Goal: Information Seeking & Learning: Learn about a topic

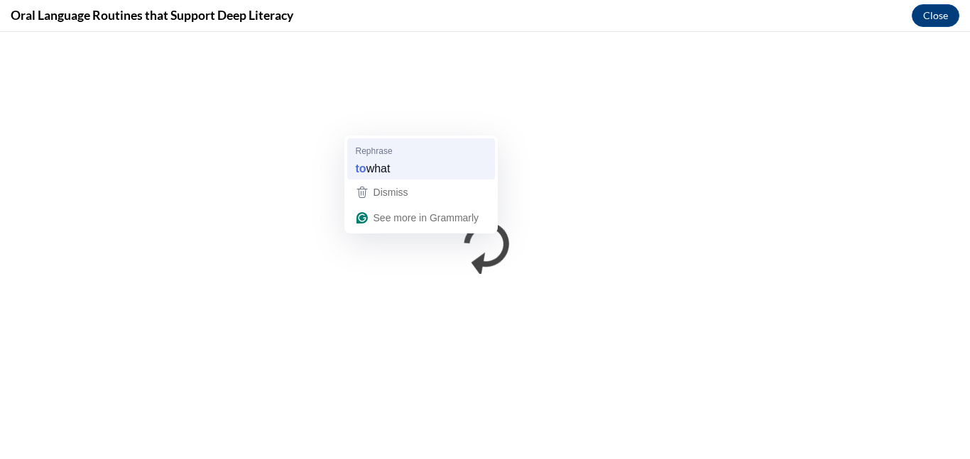
click at [448, 157] on div "to what" at bounding box center [421, 168] width 136 height 23
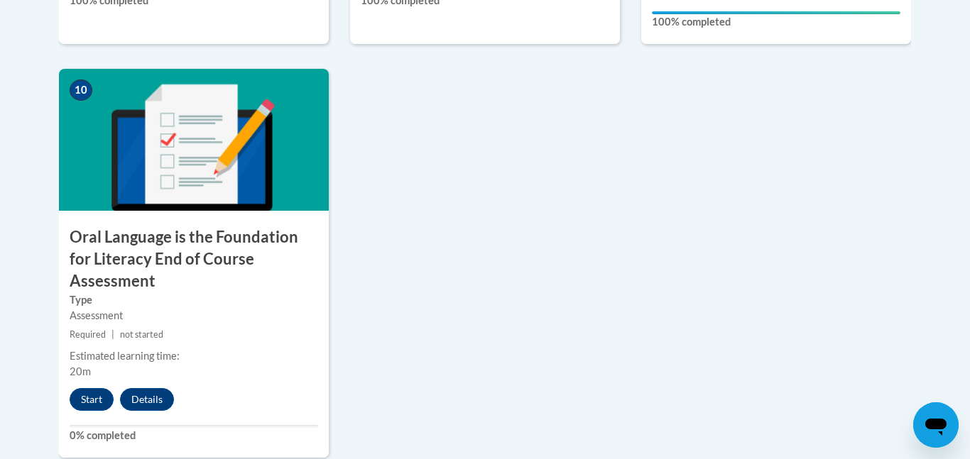
scroll to position [1584, 0]
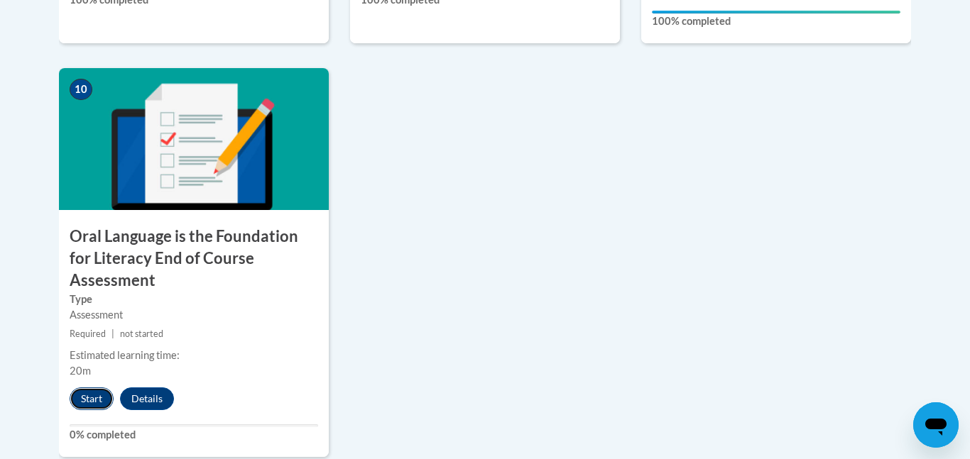
click at [92, 388] on button "Start" at bounding box center [92, 399] width 44 height 23
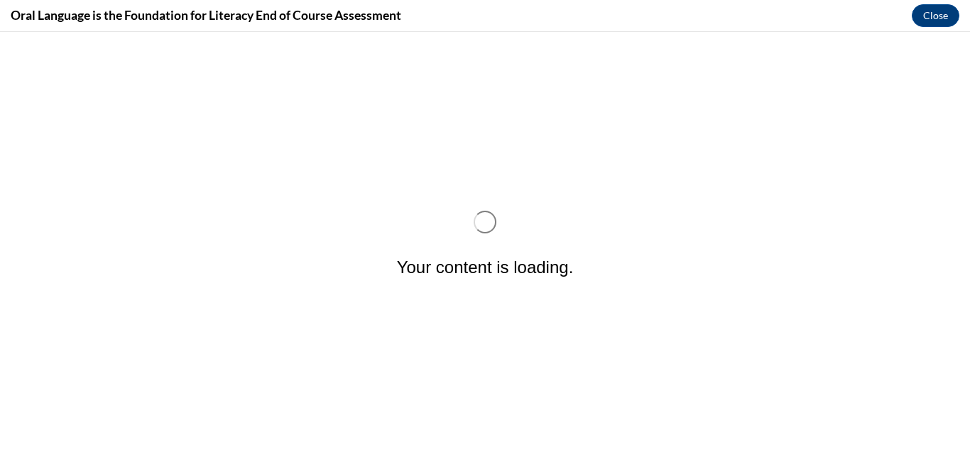
scroll to position [0, 0]
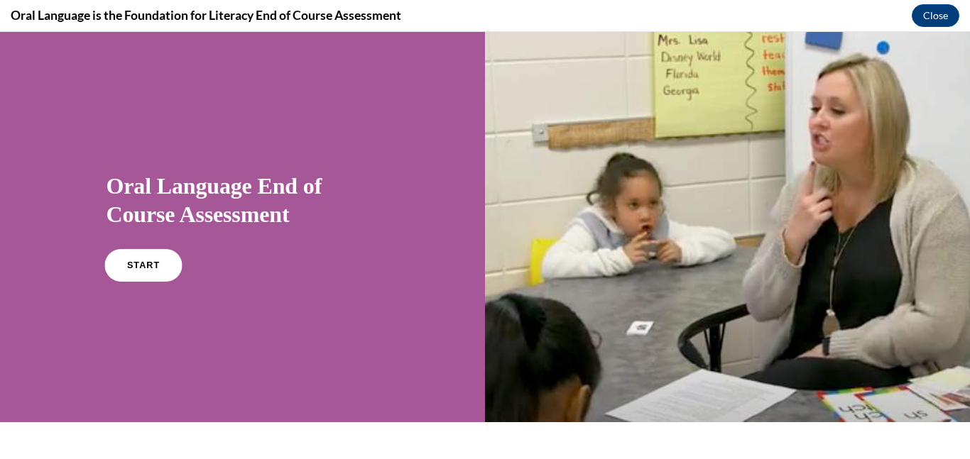
click at [153, 264] on span "START" at bounding box center [142, 266] width 33 height 11
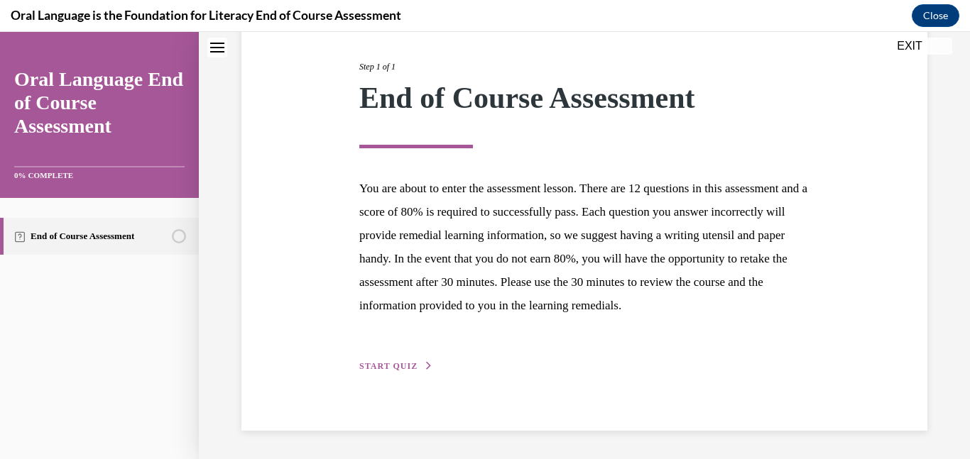
scroll to position [193, 0]
click at [390, 367] on span "START QUIZ" at bounding box center [388, 366] width 58 height 10
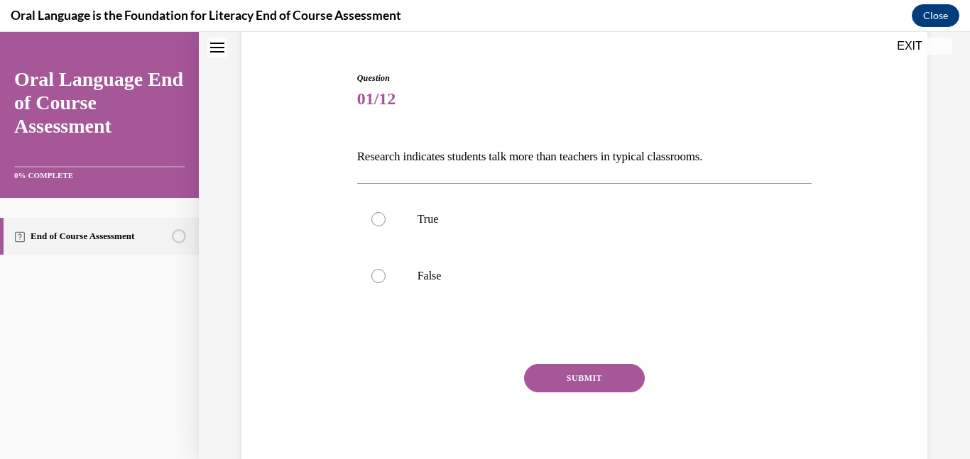
scroll to position [125, 0]
click at [468, 275] on p "False" at bounding box center [596, 277] width 359 height 14
click at [385, 275] on input "False" at bounding box center [378, 277] width 14 height 14
radio input "true"
click at [559, 376] on button "SUBMIT" at bounding box center [584, 379] width 121 height 28
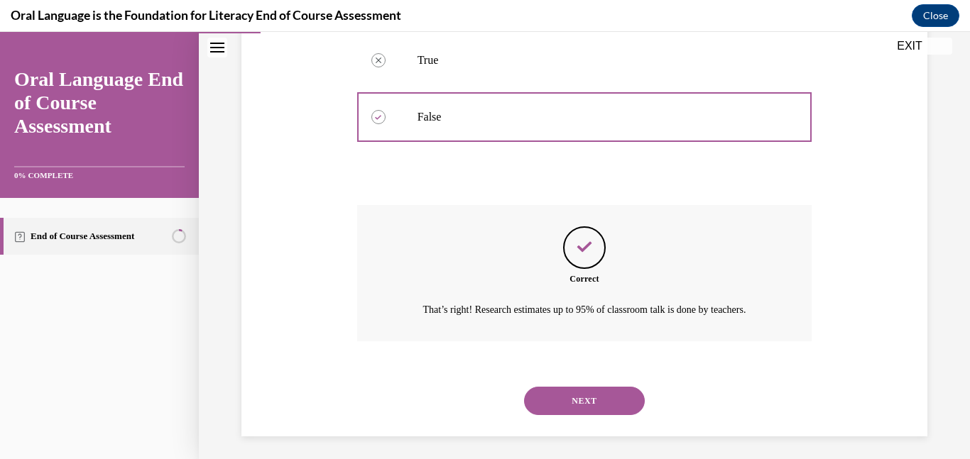
scroll to position [290, 0]
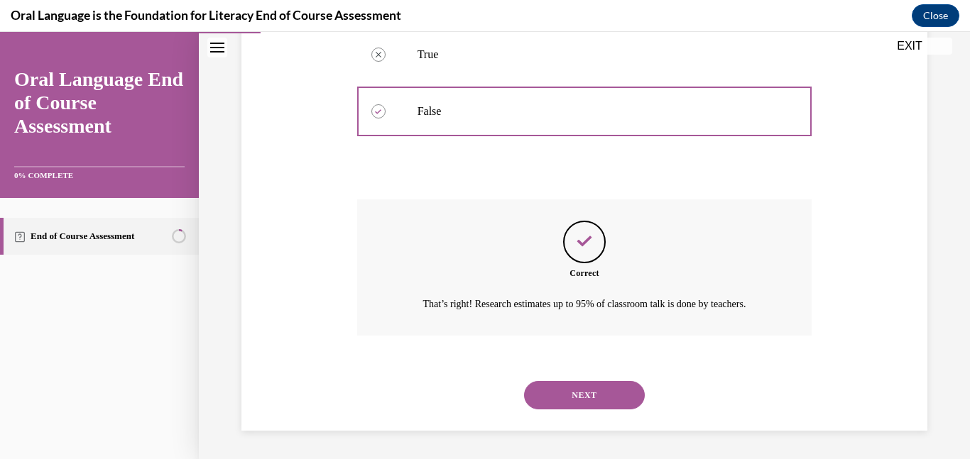
click at [577, 388] on button "NEXT" at bounding box center [584, 395] width 121 height 28
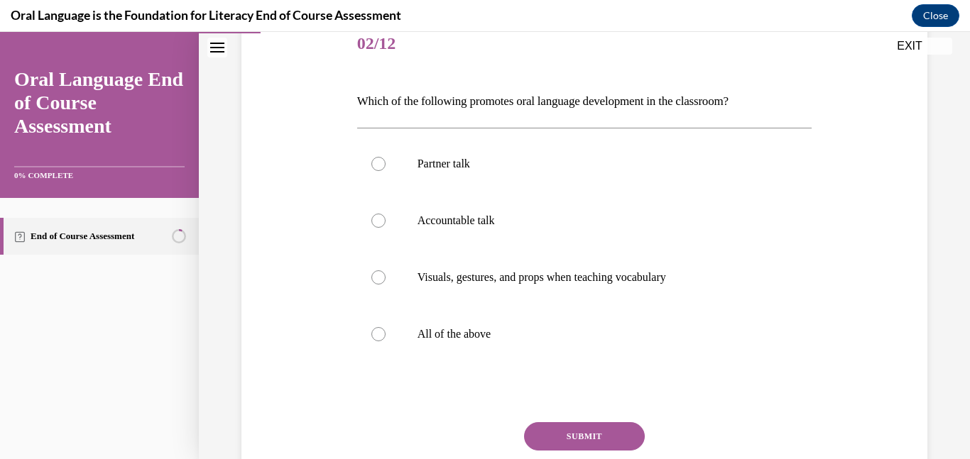
scroll to position [179, 0]
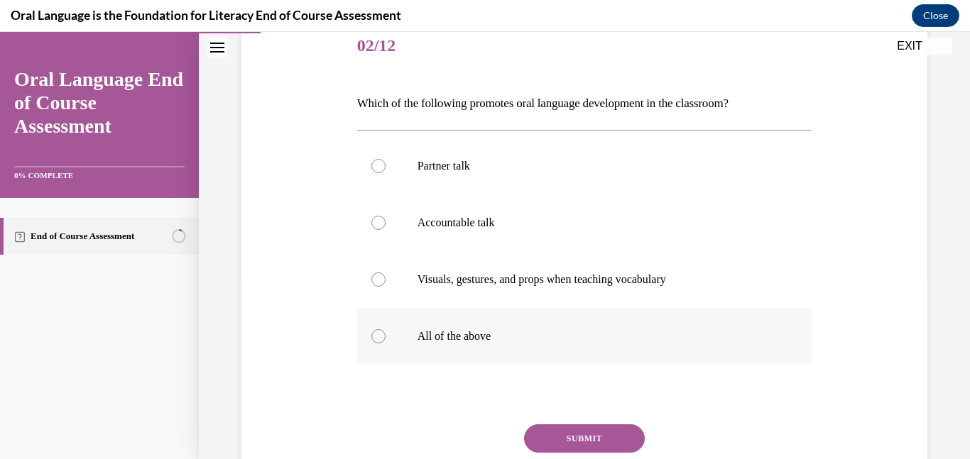
click at [522, 337] on p "All of the above" at bounding box center [596, 336] width 359 height 14
click at [385, 337] on input "All of the above" at bounding box center [378, 336] width 14 height 14
radio input "true"
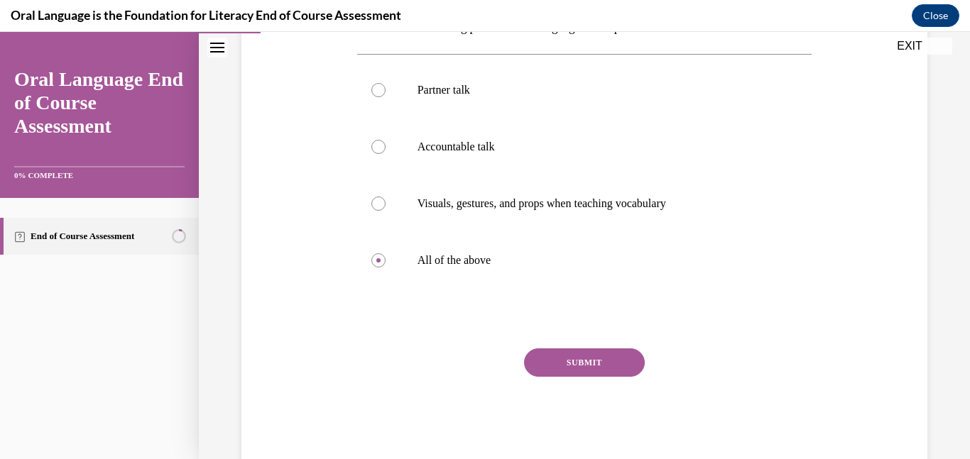
click at [545, 364] on button "SUBMIT" at bounding box center [584, 363] width 121 height 28
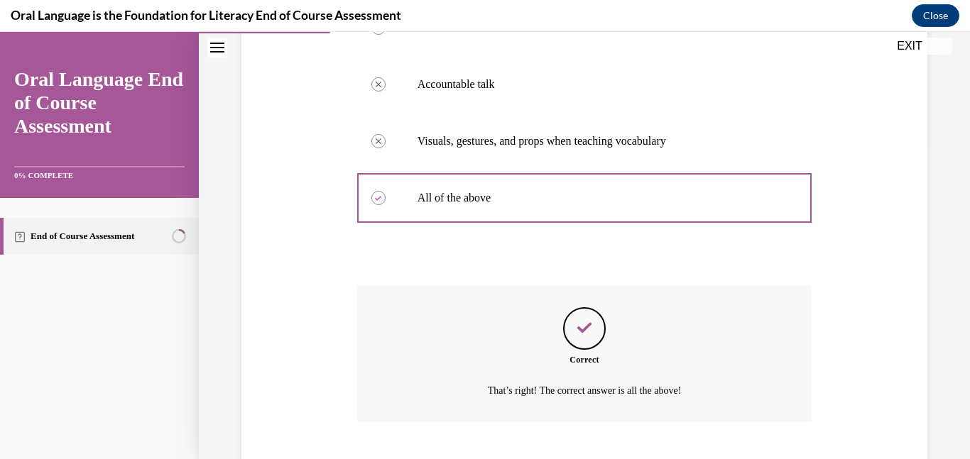
scroll to position [404, 0]
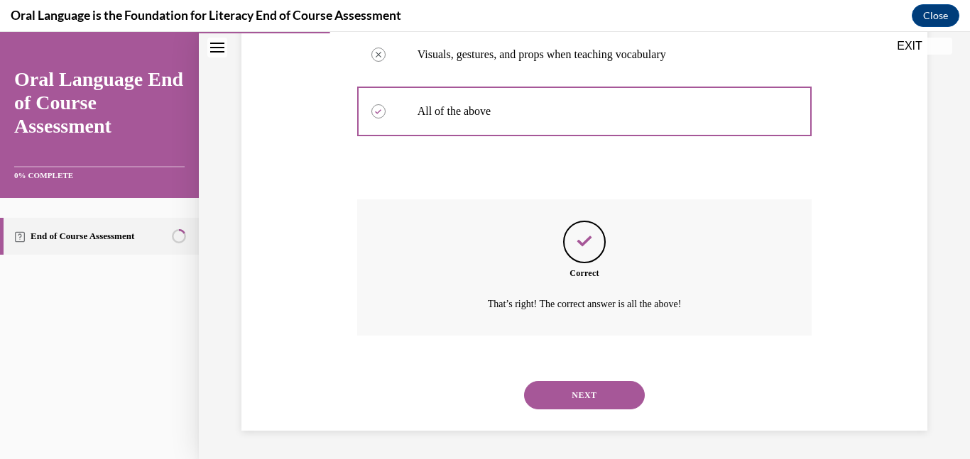
click at [557, 394] on button "NEXT" at bounding box center [584, 395] width 121 height 28
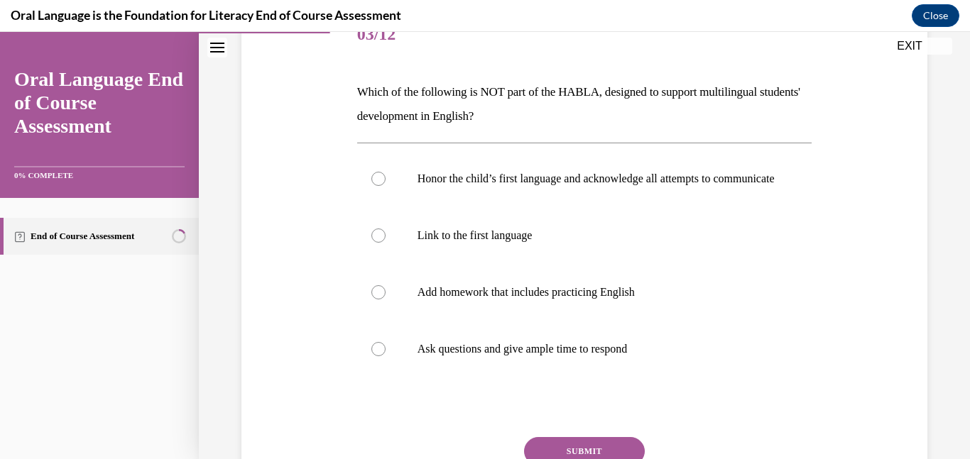
scroll to position [188, 0]
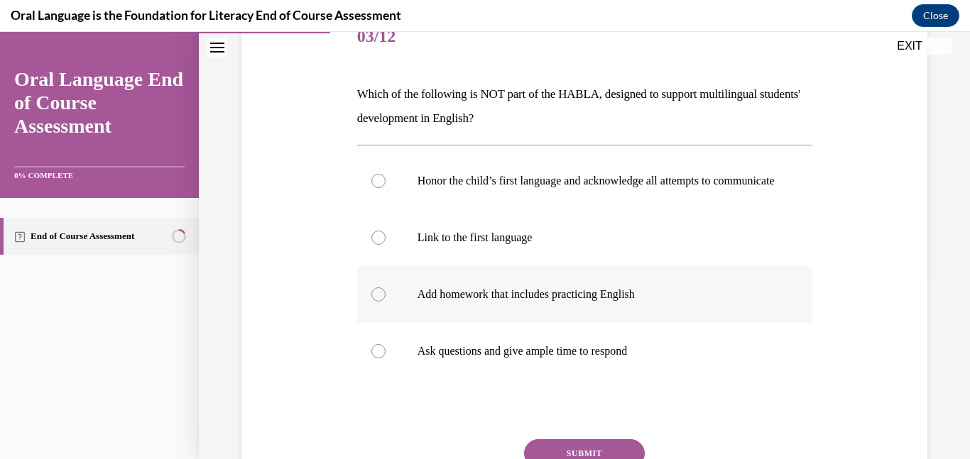
click at [657, 302] on p "Add homework that includes practicing English" at bounding box center [596, 294] width 359 height 14
click at [385, 302] on input "Add homework that includes practicing English" at bounding box center [378, 294] width 14 height 14
radio input "true"
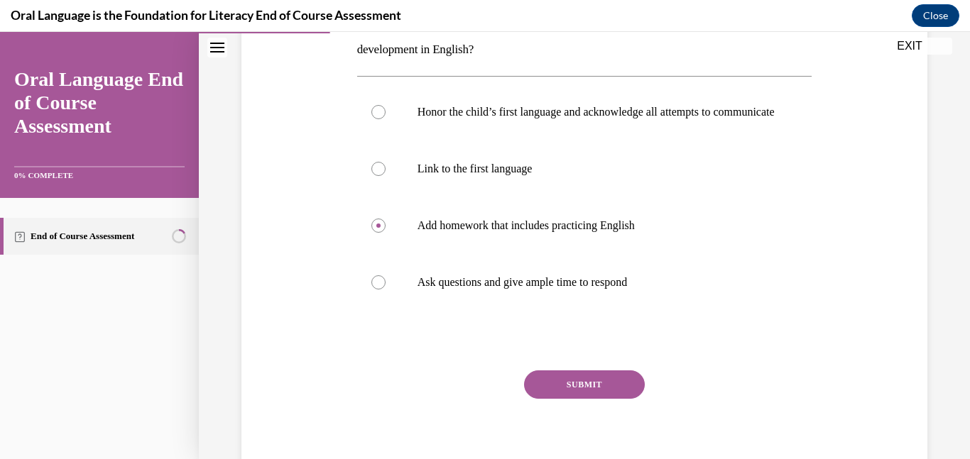
scroll to position [258, 0]
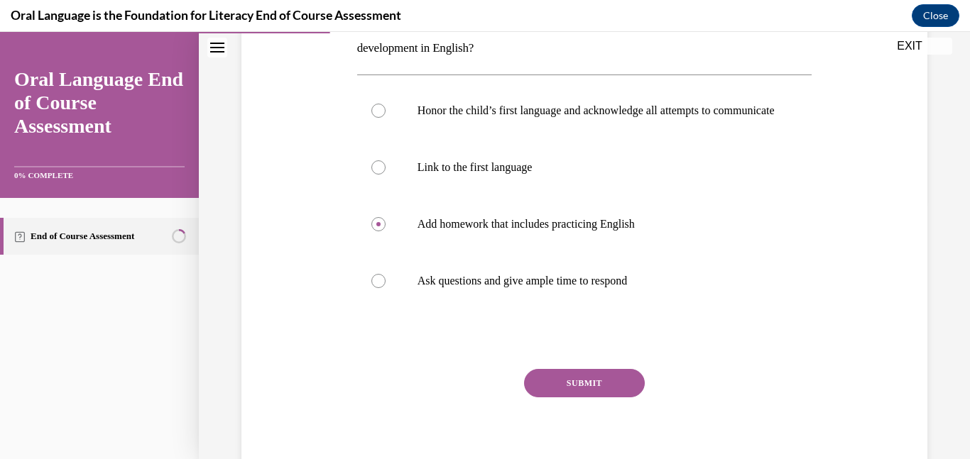
click at [562, 389] on button "SUBMIT" at bounding box center [584, 383] width 121 height 28
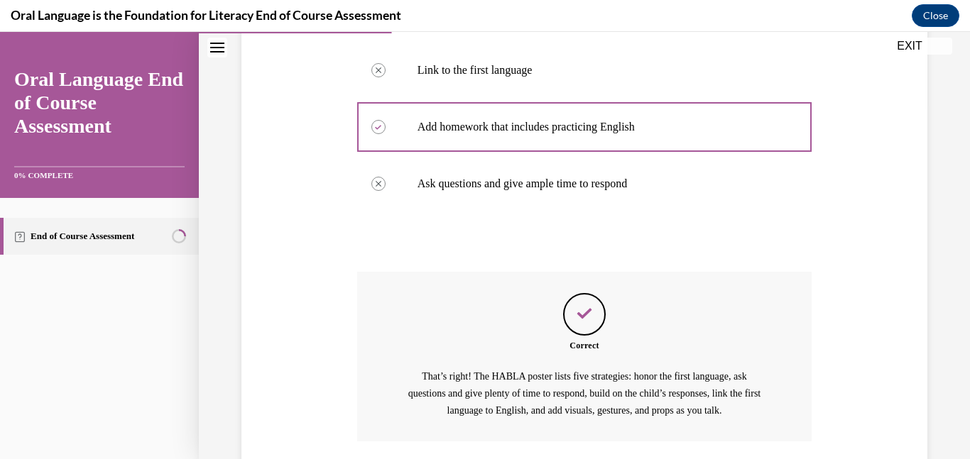
scroll to position [476, 0]
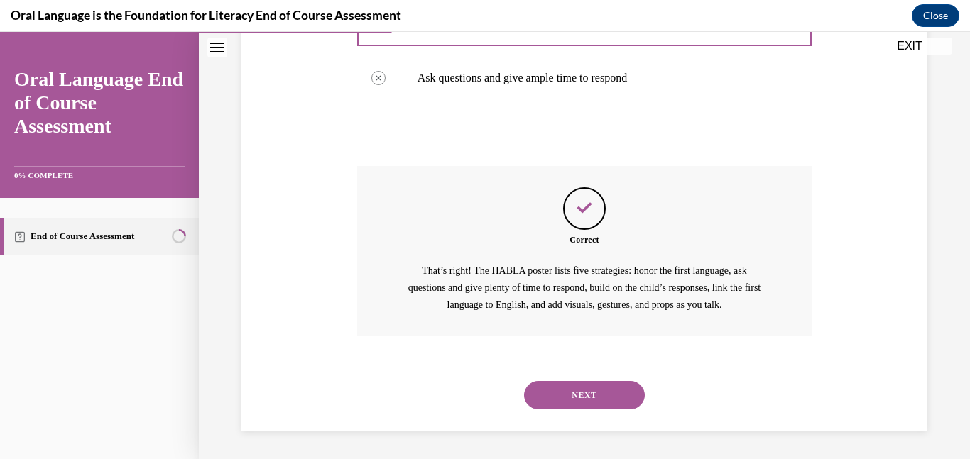
click at [566, 401] on button "NEXT" at bounding box center [584, 395] width 121 height 28
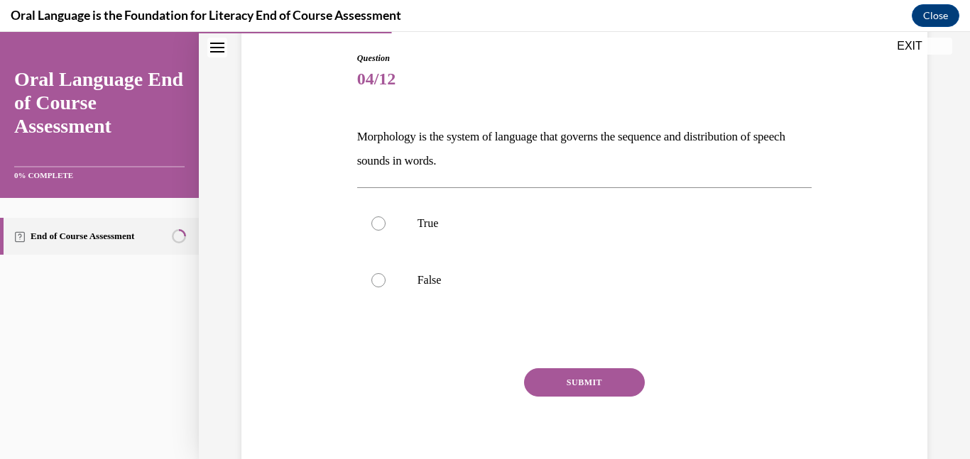
scroll to position [141, 0]
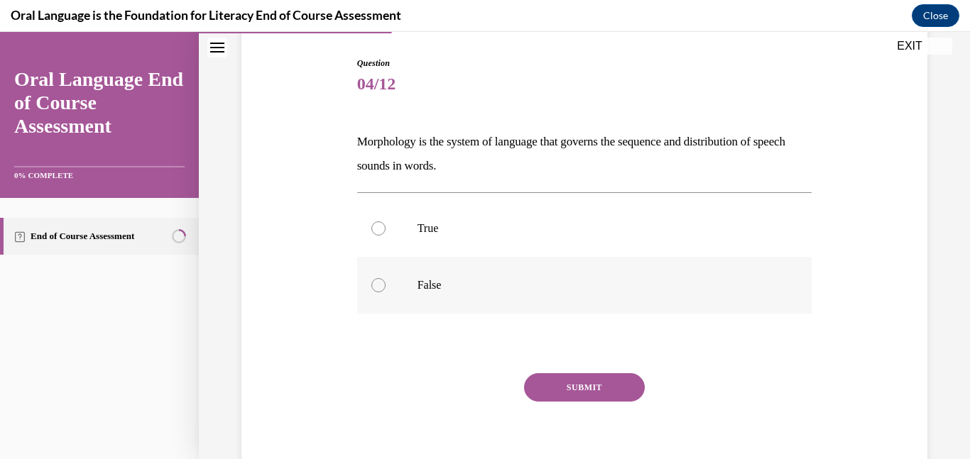
click at [528, 287] on p "False" at bounding box center [596, 285] width 359 height 14
click at [385, 287] on input "False" at bounding box center [378, 285] width 14 height 14
radio input "true"
click at [566, 398] on button "SUBMIT" at bounding box center [584, 387] width 121 height 28
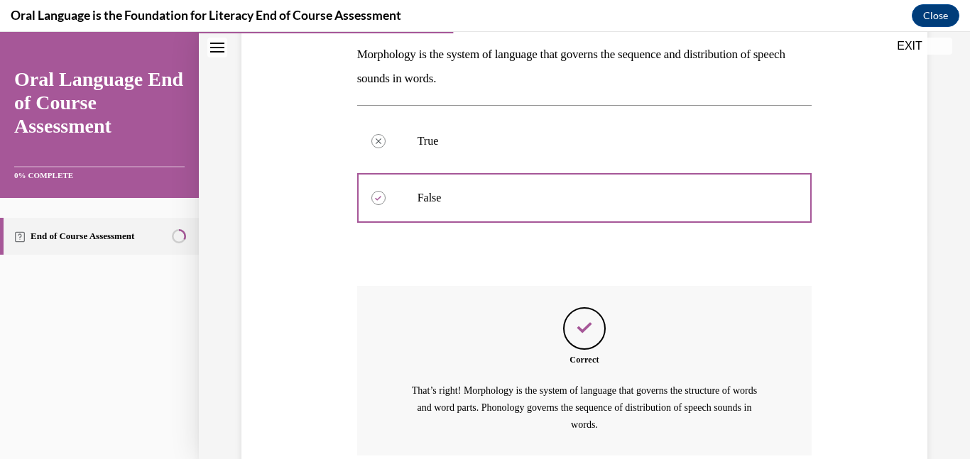
scroll to position [348, 0]
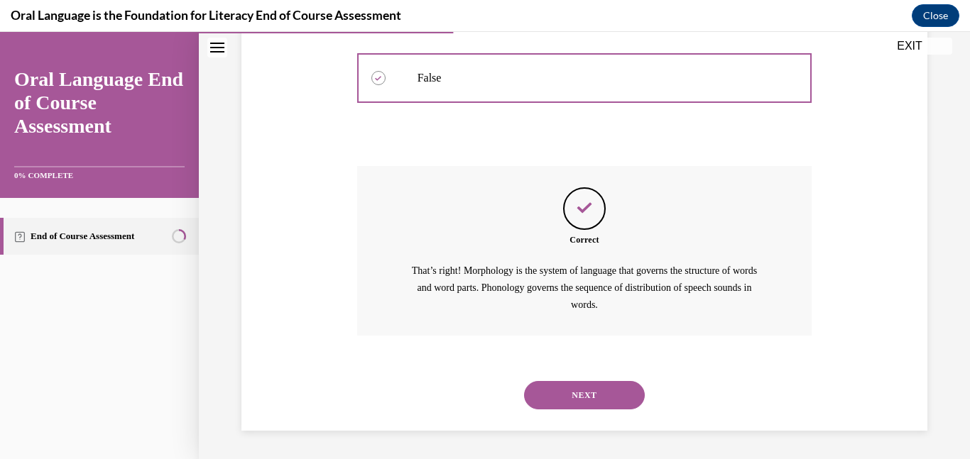
click at [600, 393] on button "NEXT" at bounding box center [584, 395] width 121 height 28
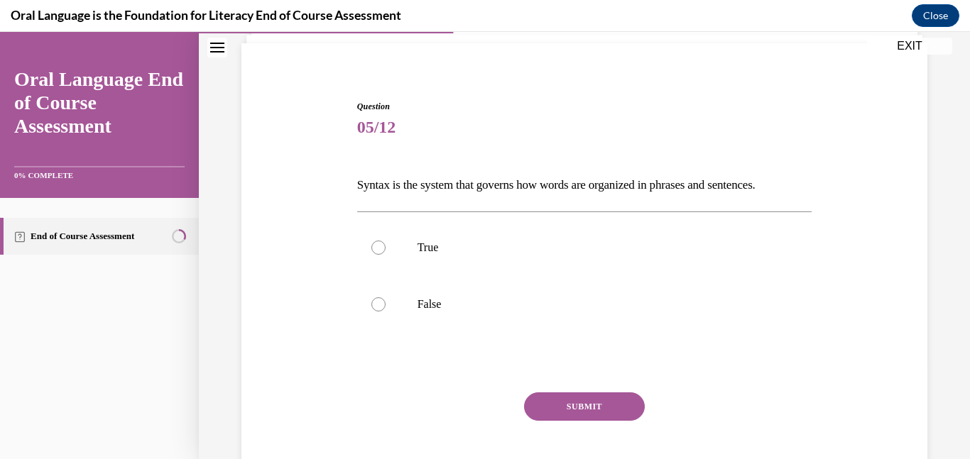
scroll to position [96, 0]
click at [433, 237] on label "True" at bounding box center [584, 249] width 455 height 57
click at [385, 242] on input "True" at bounding box center [378, 249] width 14 height 14
radio input "true"
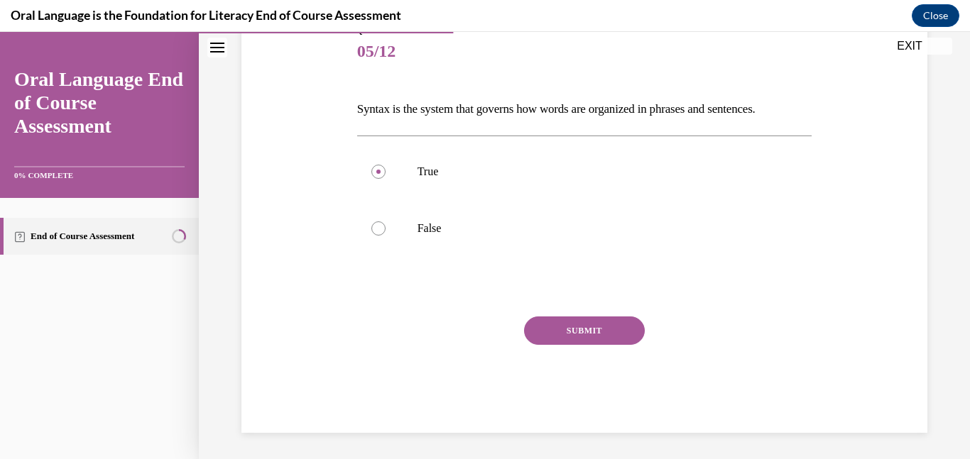
scroll to position [175, 0]
click at [596, 317] on button "SUBMIT" at bounding box center [584, 328] width 121 height 28
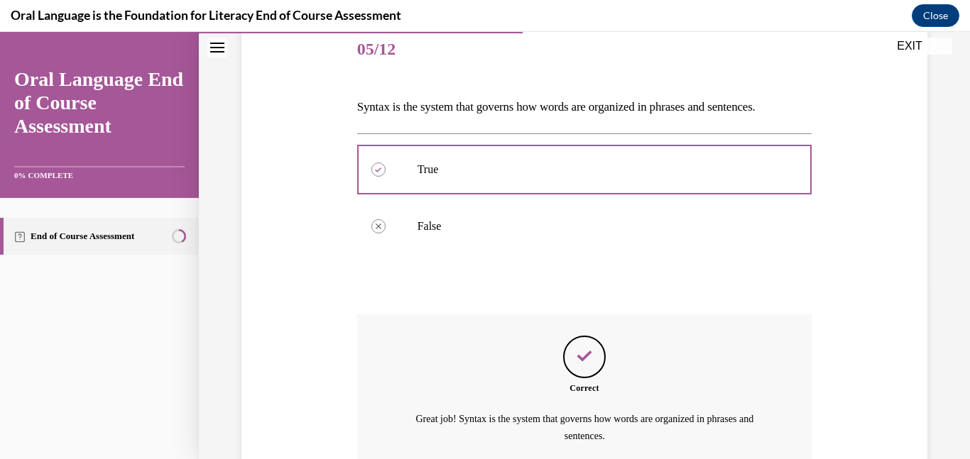
scroll to position [307, 0]
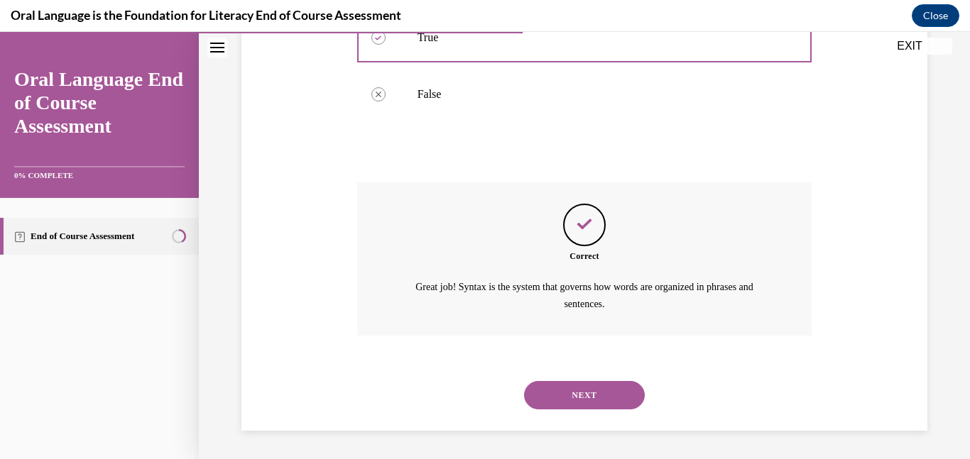
click at [570, 390] on button "NEXT" at bounding box center [584, 395] width 121 height 28
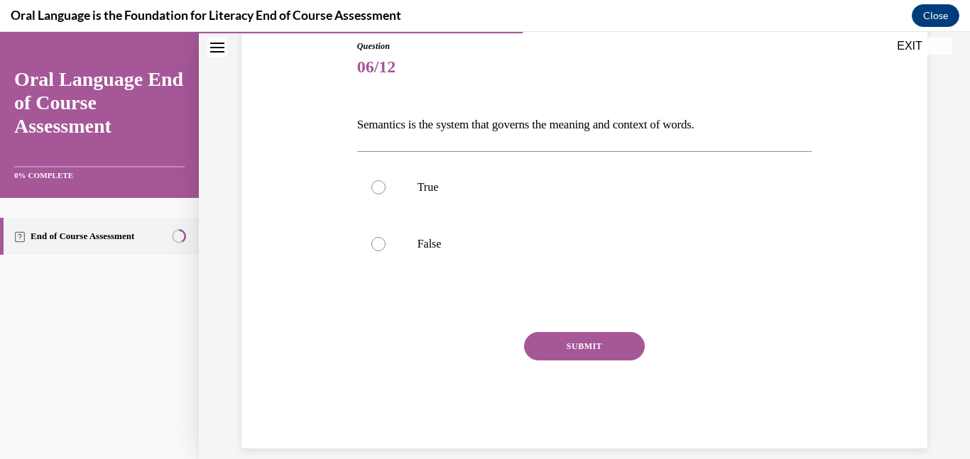
scroll to position [98, 0]
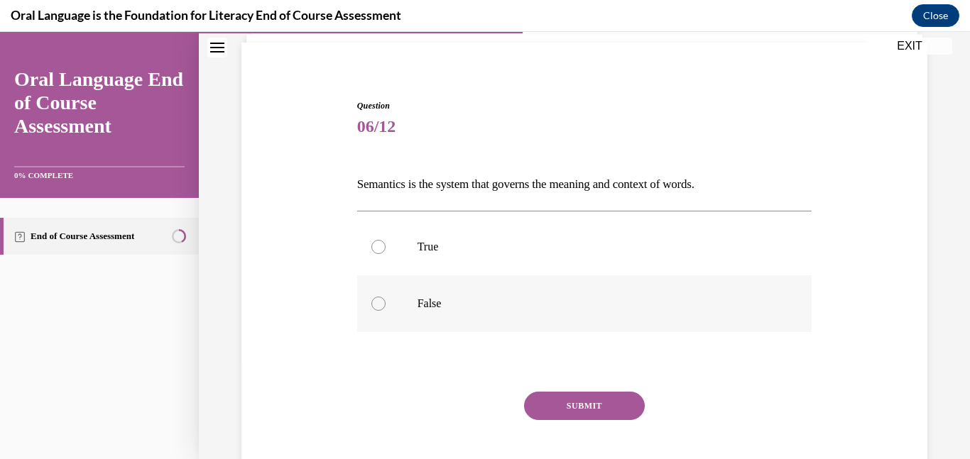
click at [517, 297] on p "False" at bounding box center [596, 304] width 359 height 14
click at [385, 297] on input "False" at bounding box center [378, 304] width 14 height 14
radio input "true"
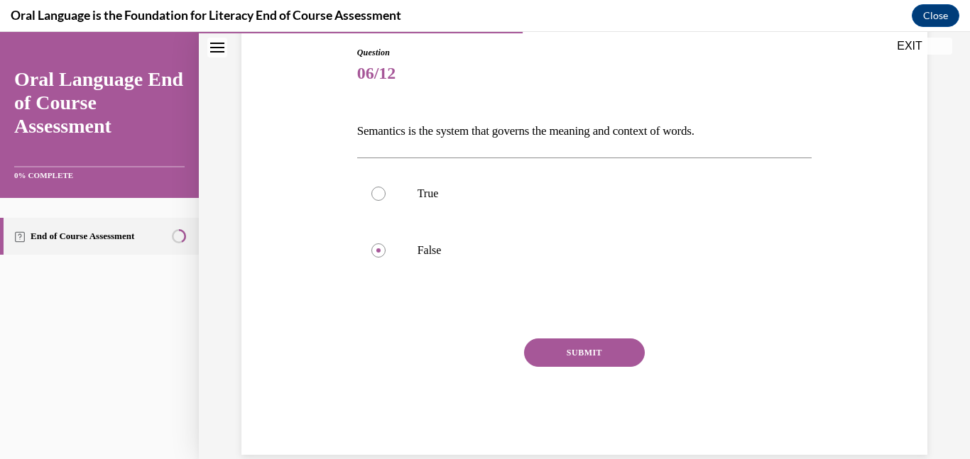
scroll to position [154, 0]
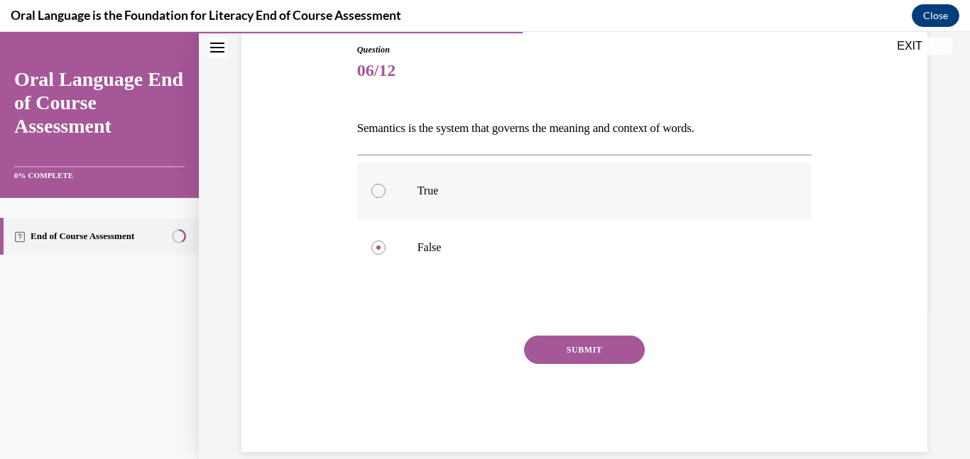
click at [498, 208] on label "True" at bounding box center [584, 191] width 455 height 57
click at [385, 198] on input "True" at bounding box center [378, 191] width 14 height 14
radio input "true"
click at [567, 354] on button "SUBMIT" at bounding box center [584, 350] width 121 height 28
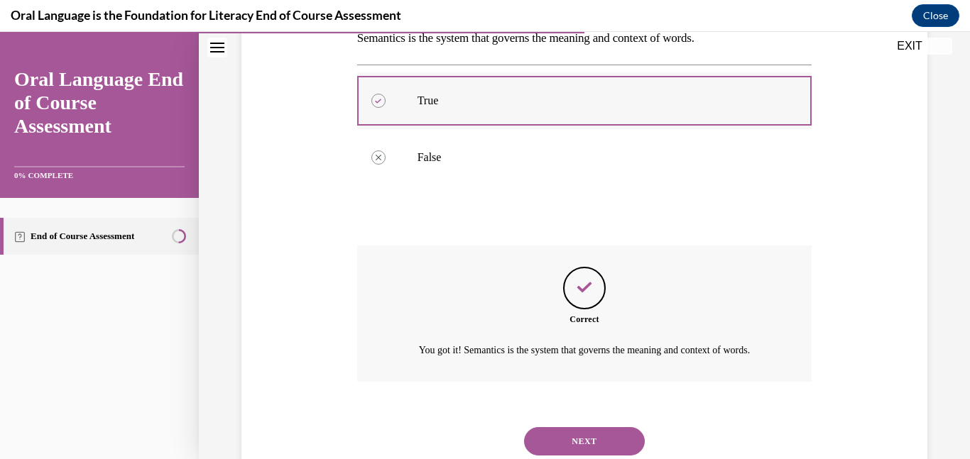
scroll to position [307, 0]
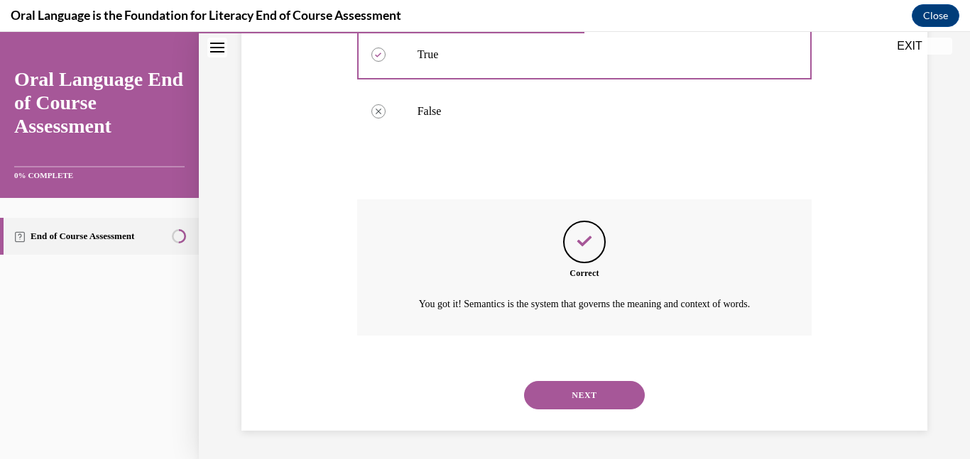
click at [592, 388] on button "NEXT" at bounding box center [584, 395] width 121 height 28
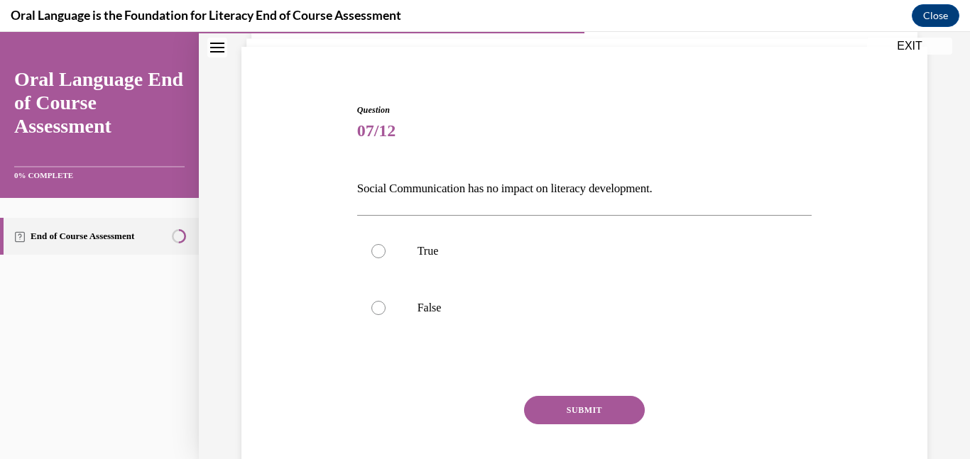
scroll to position [96, 0]
click at [496, 317] on label "False" at bounding box center [584, 306] width 455 height 57
click at [385, 313] on input "False" at bounding box center [378, 306] width 14 height 14
radio input "true"
click at [546, 401] on button "SUBMIT" at bounding box center [584, 408] width 121 height 28
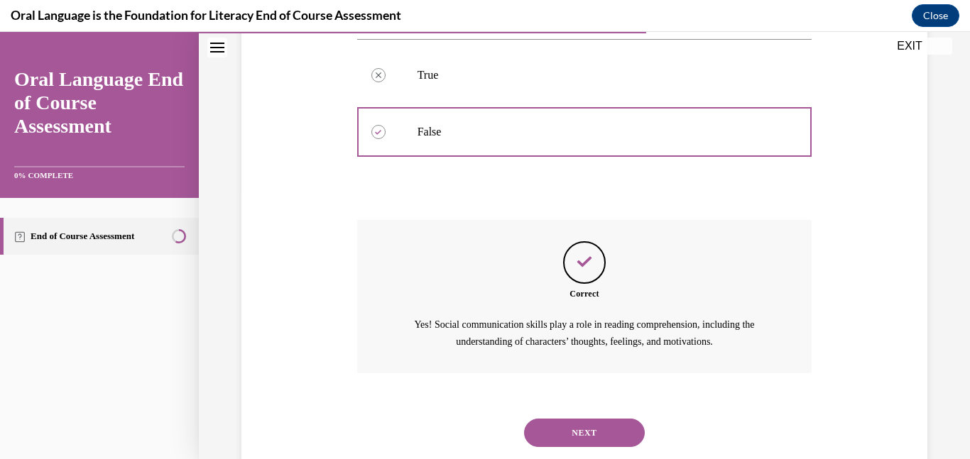
scroll to position [307, 0]
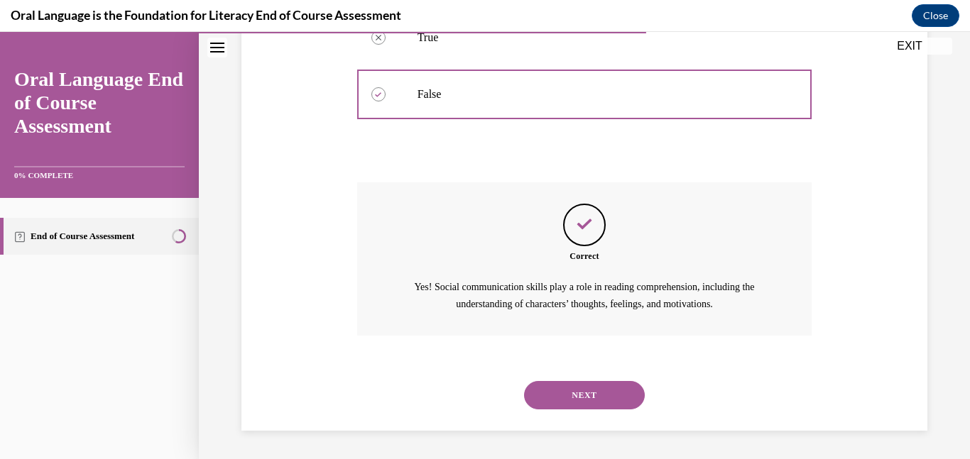
click at [566, 395] on button "NEXT" at bounding box center [584, 395] width 121 height 28
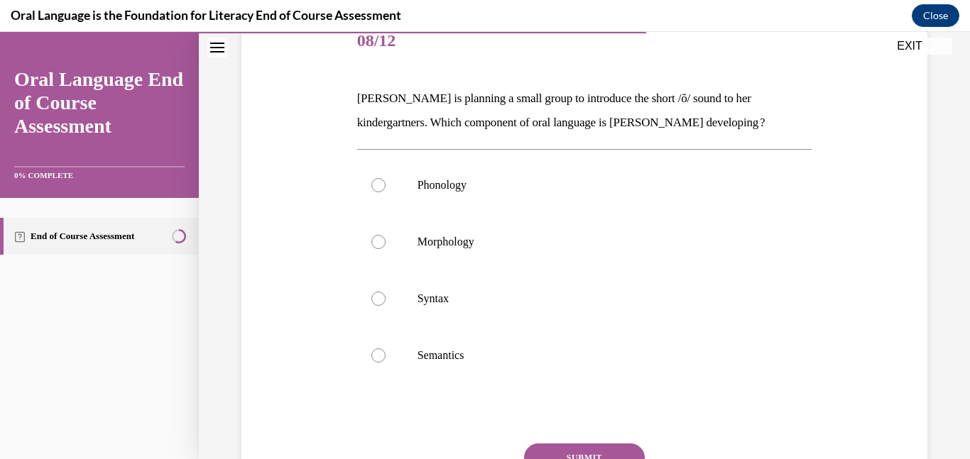
scroll to position [185, 0]
click at [664, 187] on p "Phonology" at bounding box center [596, 184] width 359 height 14
click at [385, 187] on input "Phonology" at bounding box center [378, 184] width 14 height 14
radio input "true"
click at [587, 450] on button "SUBMIT" at bounding box center [584, 456] width 121 height 28
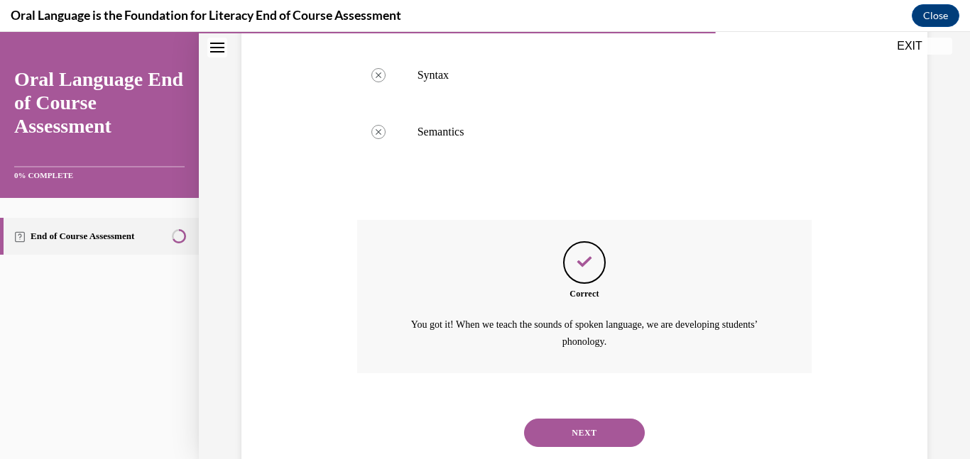
scroll to position [445, 0]
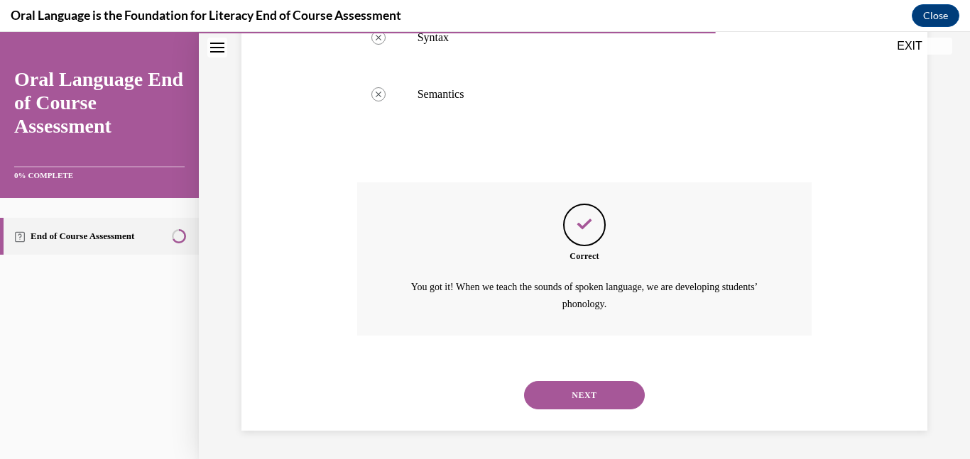
click at [557, 402] on button "NEXT" at bounding box center [584, 395] width 121 height 28
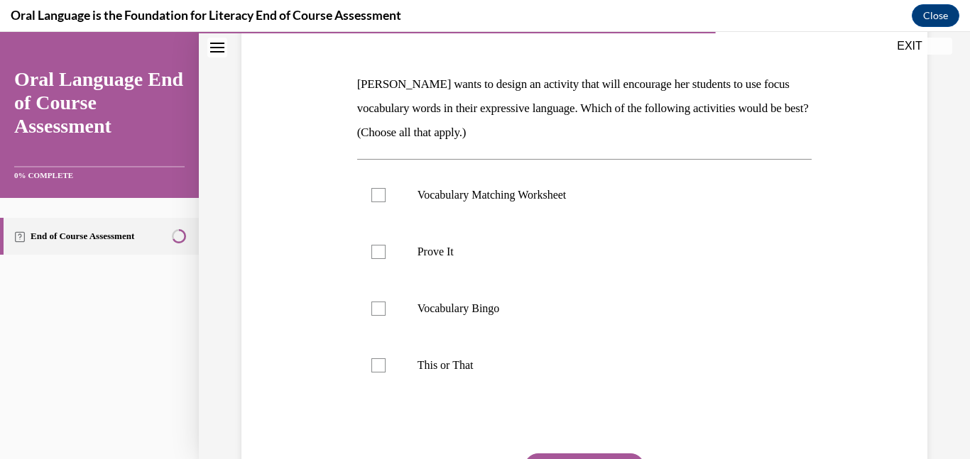
scroll to position [197, 0]
click at [584, 197] on p "Vocabulary Matching Worksheet" at bounding box center [596, 196] width 359 height 14
click at [385, 197] on input "Vocabulary Matching Worksheet" at bounding box center [378, 196] width 14 height 14
checkbox input "true"
click at [513, 329] on label "Vocabulary Bingo" at bounding box center [584, 309] width 455 height 57
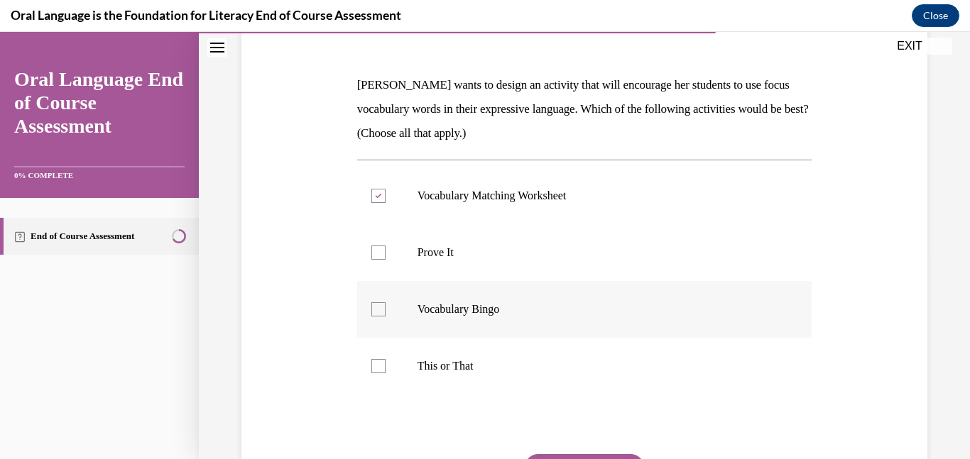
click at [385, 317] on input "Vocabulary Bingo" at bounding box center [378, 309] width 14 height 14
checkbox input "true"
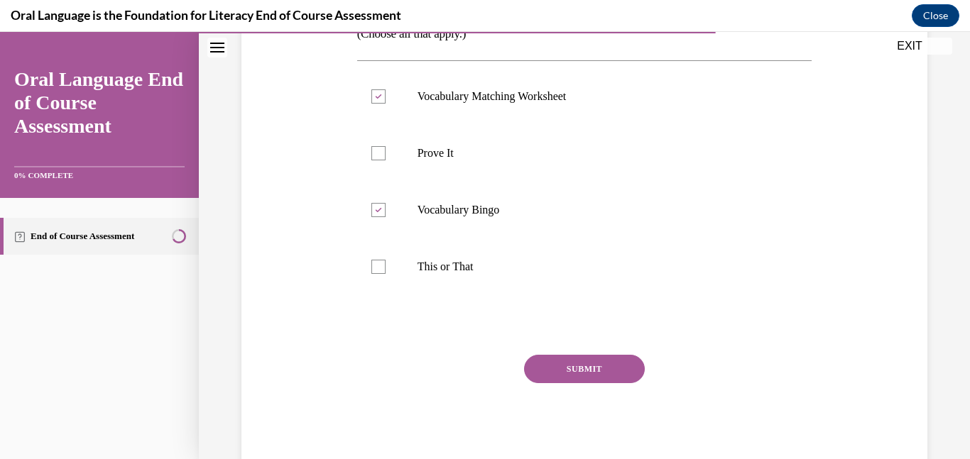
click at [592, 372] on button "SUBMIT" at bounding box center [584, 369] width 121 height 28
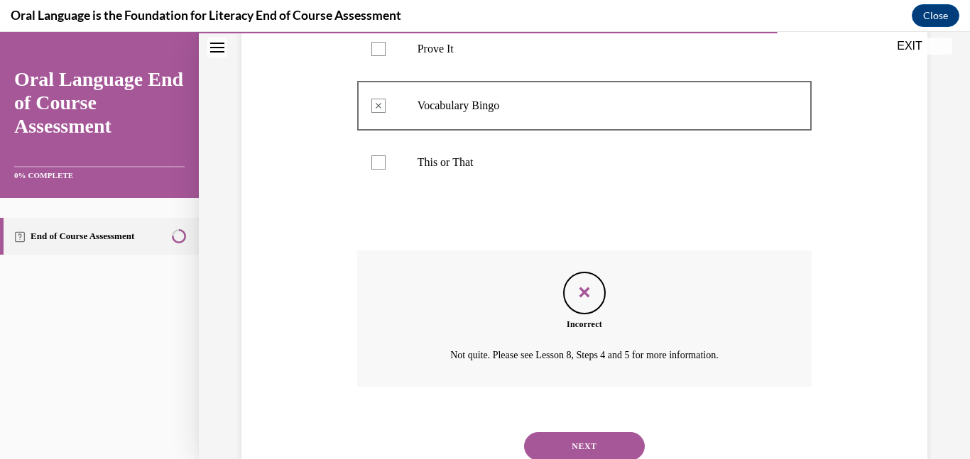
scroll to position [452, 0]
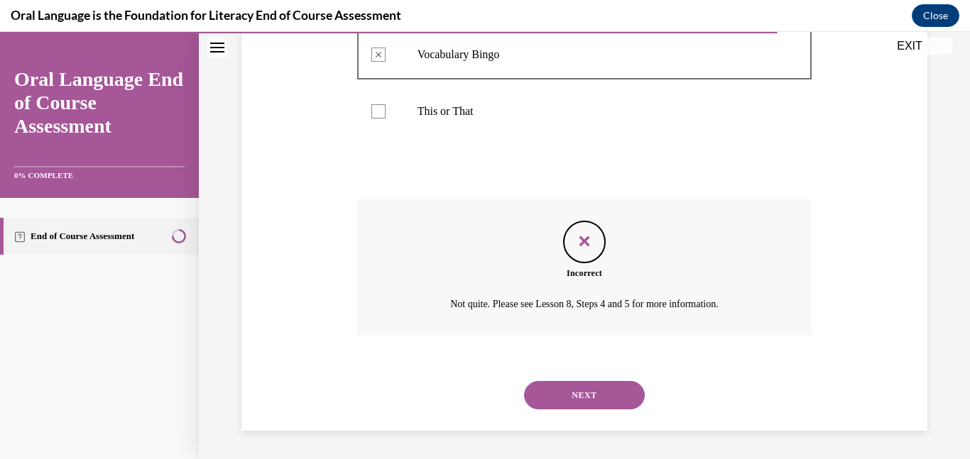
click at [574, 396] on button "NEXT" at bounding box center [584, 395] width 121 height 28
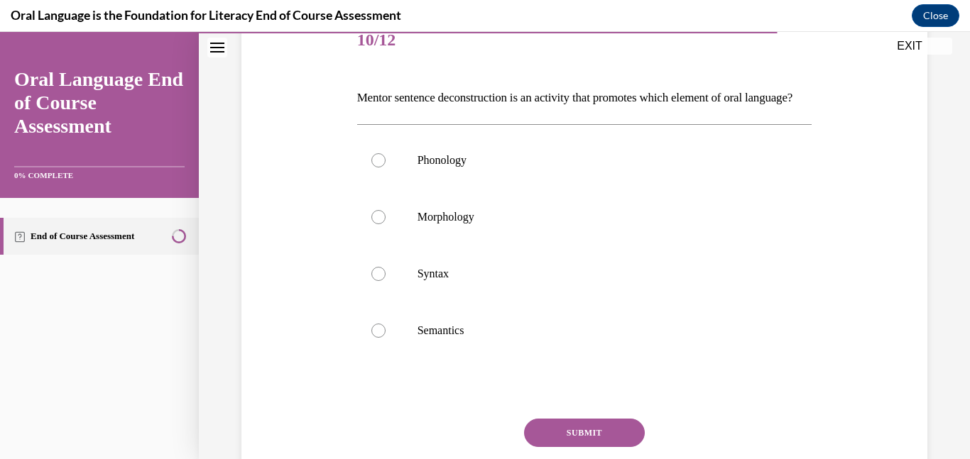
scroll to position [187, 0]
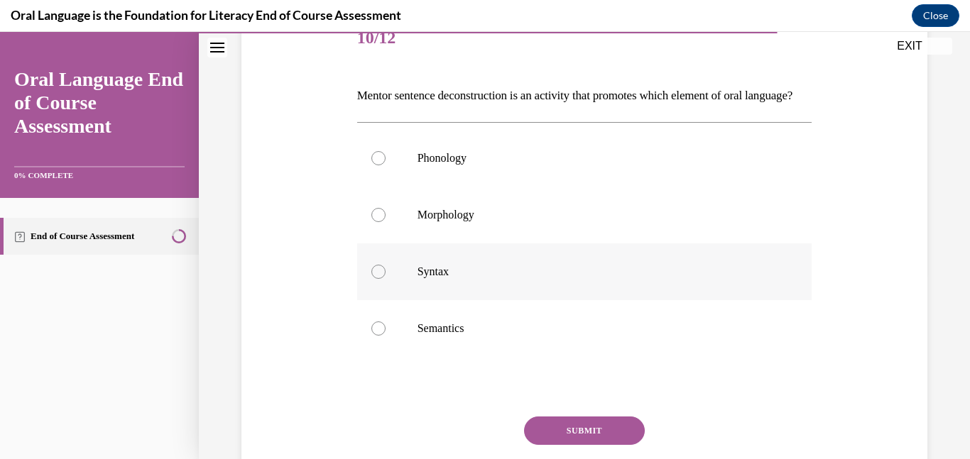
click at [533, 300] on label "Syntax" at bounding box center [584, 271] width 455 height 57
click at [385, 279] on input "Syntax" at bounding box center [378, 272] width 14 height 14
radio input "true"
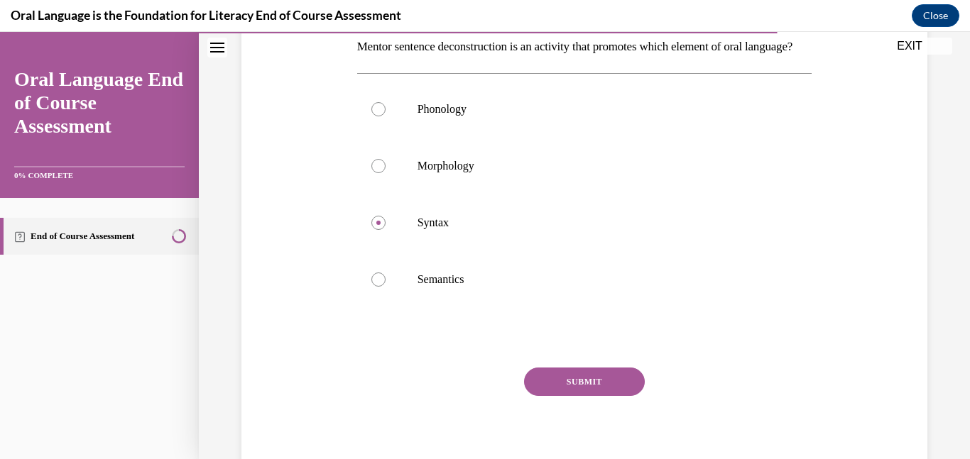
click at [561, 396] on button "SUBMIT" at bounding box center [584, 382] width 121 height 28
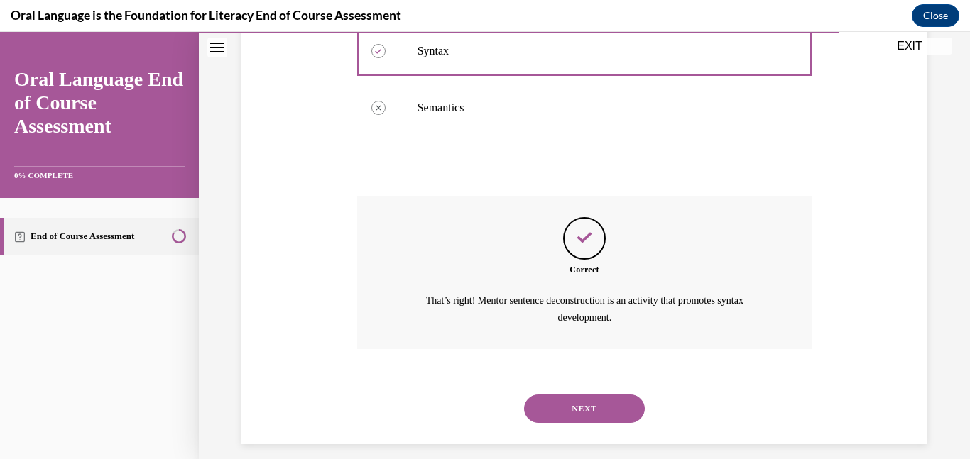
scroll to position [445, 0]
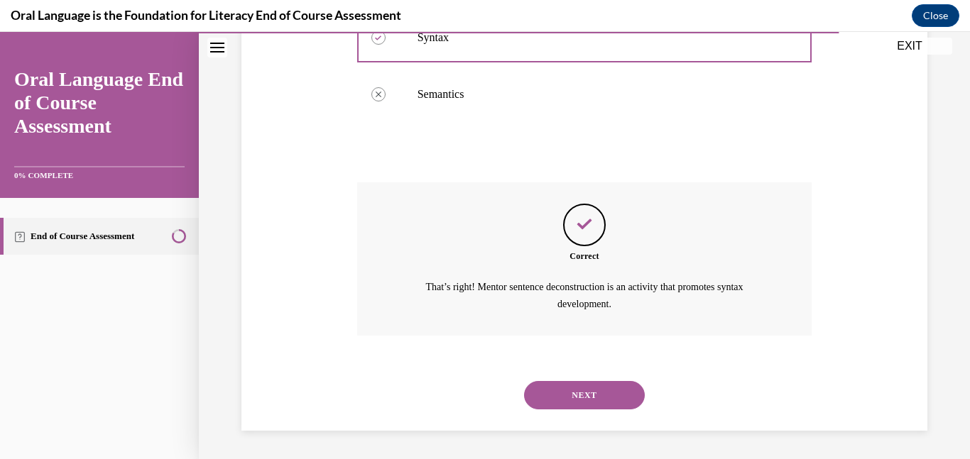
click at [574, 398] on button "NEXT" at bounding box center [584, 395] width 121 height 28
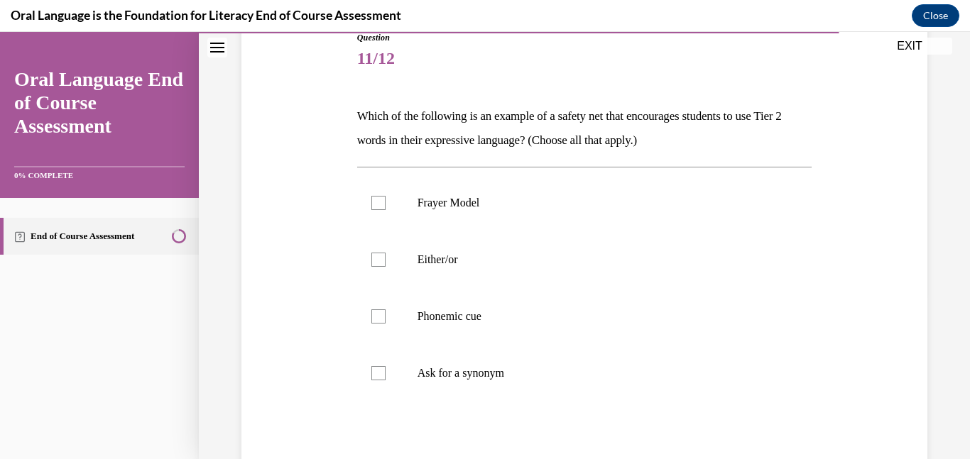
scroll to position [172, 0]
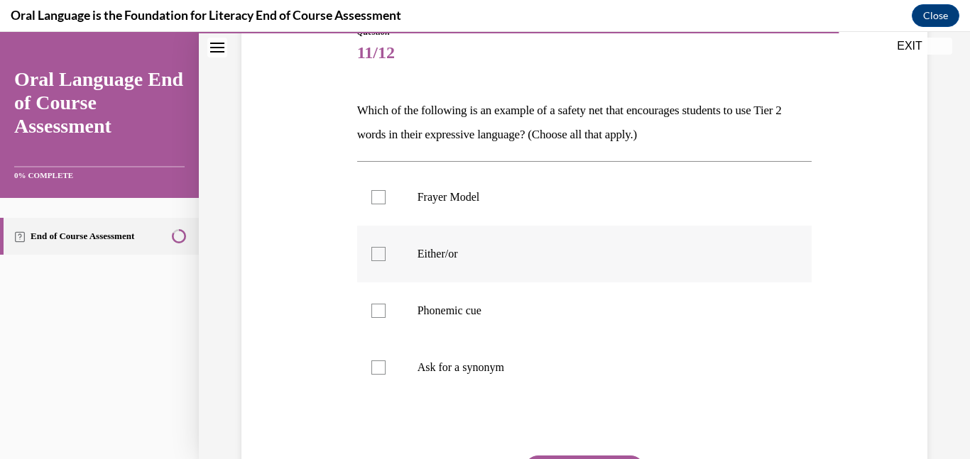
click at [546, 271] on label "Either/or" at bounding box center [584, 254] width 455 height 57
click at [385, 261] on input "Either/or" at bounding box center [378, 254] width 14 height 14
checkbox input "true"
click at [515, 301] on label "Phonemic cue" at bounding box center [584, 311] width 455 height 57
click at [385, 304] on input "Phonemic cue" at bounding box center [378, 311] width 14 height 14
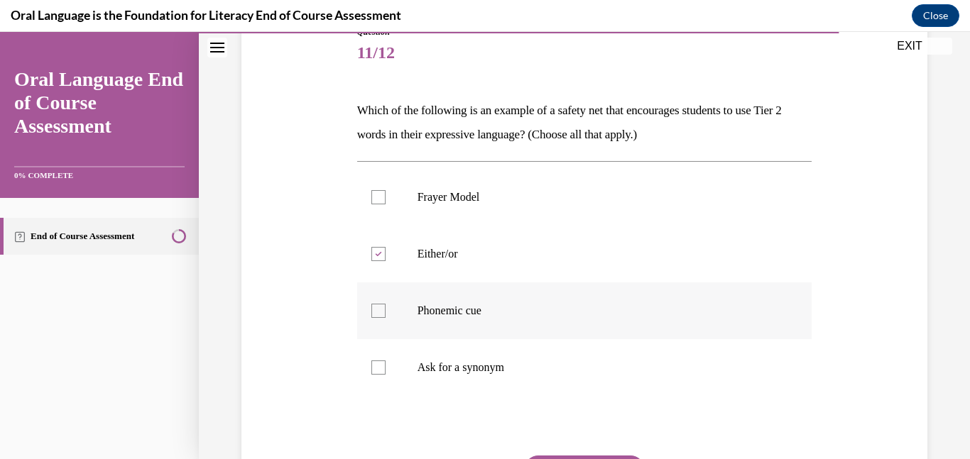
checkbox input "true"
click at [517, 363] on p "Ask for a synonym" at bounding box center [596, 368] width 359 height 14
click at [385, 363] on input "Ask for a synonym" at bounding box center [378, 368] width 14 height 14
checkbox input "true"
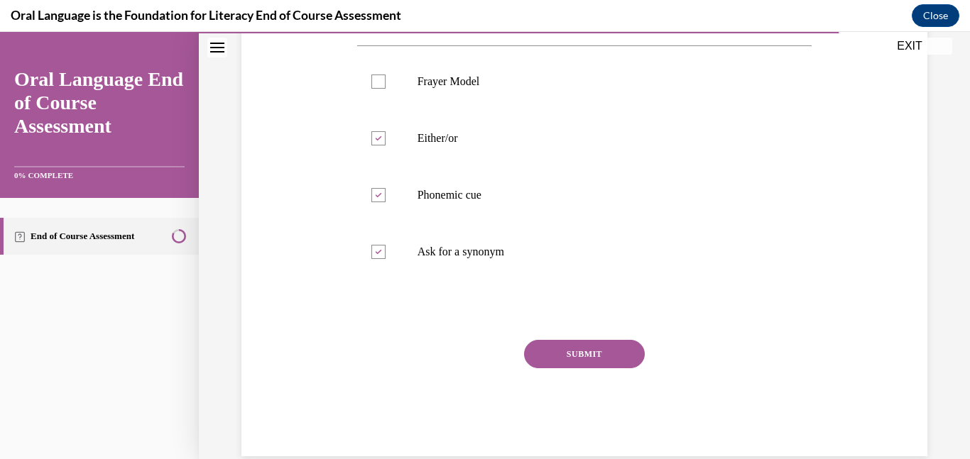
click at [574, 356] on button "SUBMIT" at bounding box center [584, 354] width 121 height 28
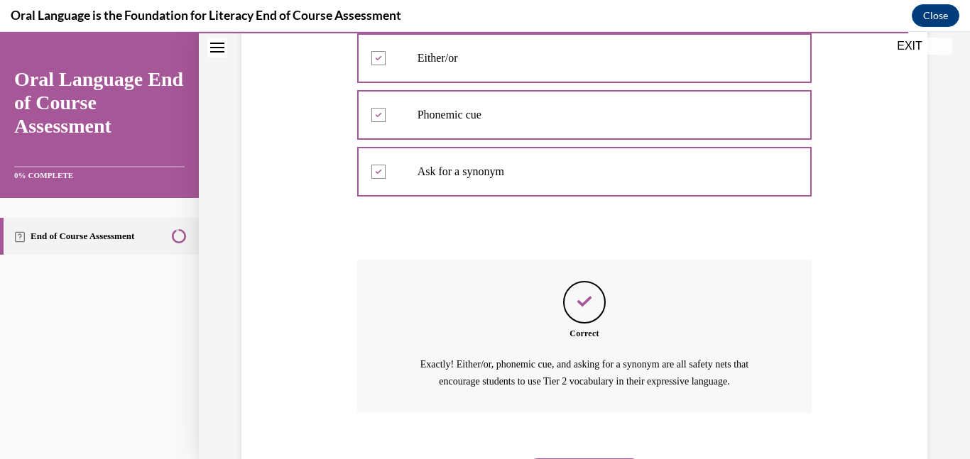
scroll to position [445, 0]
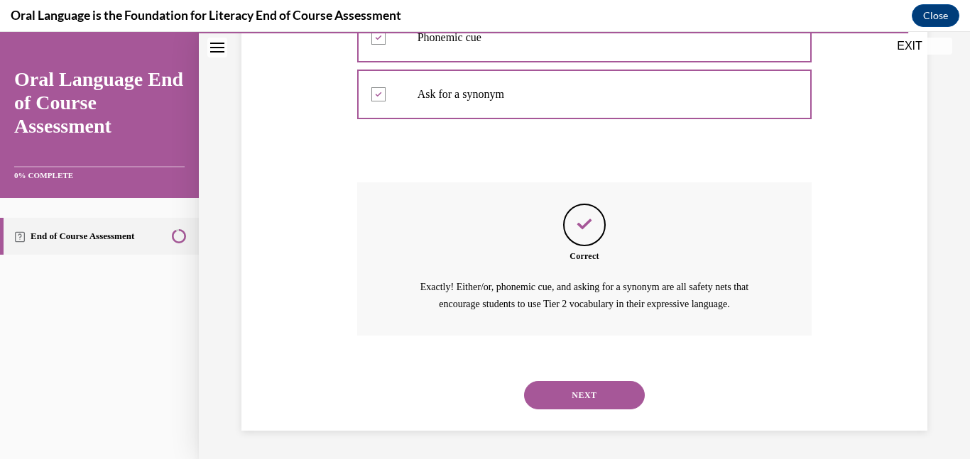
click at [587, 398] on button "NEXT" at bounding box center [584, 395] width 121 height 28
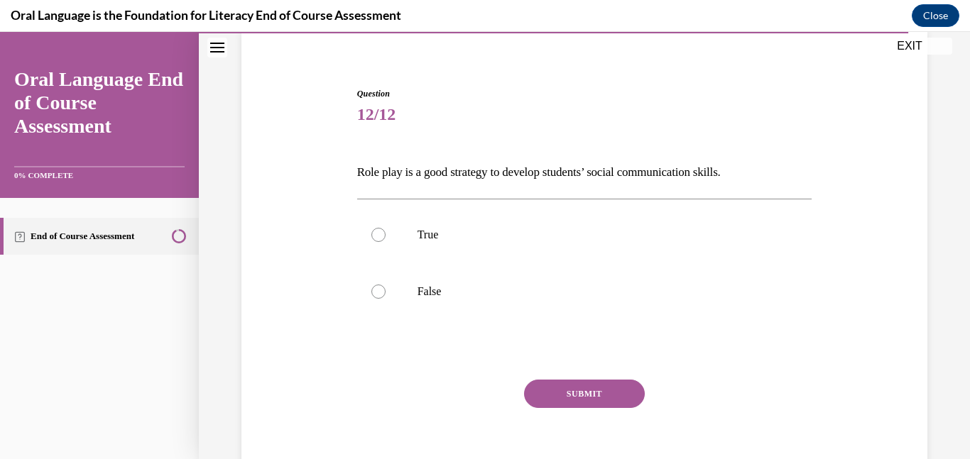
scroll to position [108, 0]
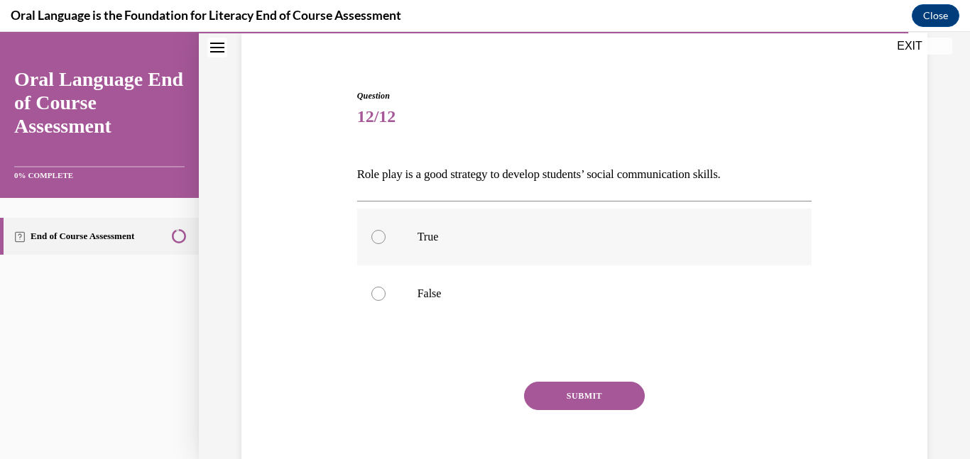
click at [439, 243] on p "True" at bounding box center [596, 237] width 359 height 14
click at [385, 243] on input "True" at bounding box center [378, 237] width 14 height 14
radio input "true"
click at [574, 393] on button "SUBMIT" at bounding box center [584, 396] width 121 height 28
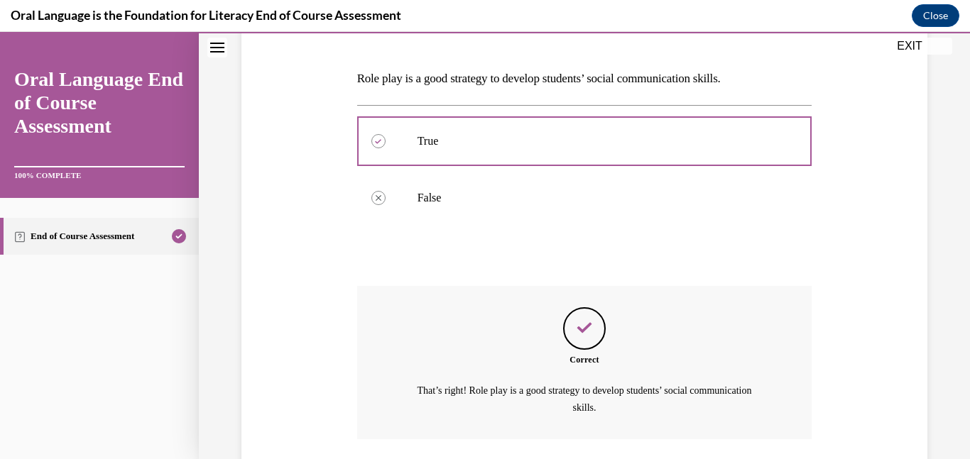
scroll to position [307, 0]
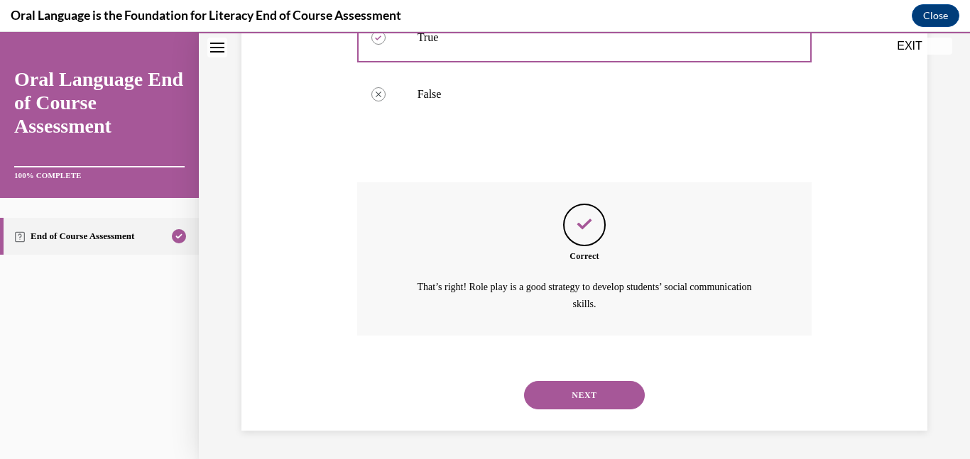
click at [596, 393] on button "NEXT" at bounding box center [584, 395] width 121 height 28
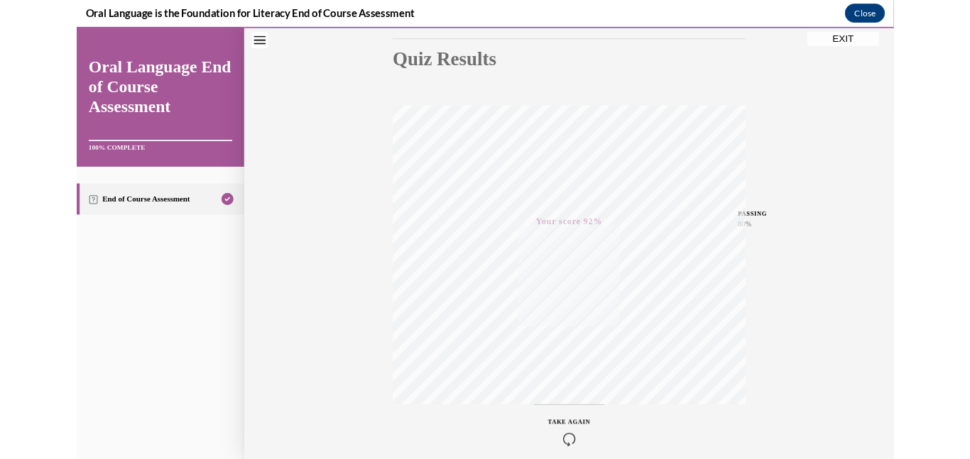
scroll to position [152, 0]
